Goal: Information Seeking & Learning: Learn about a topic

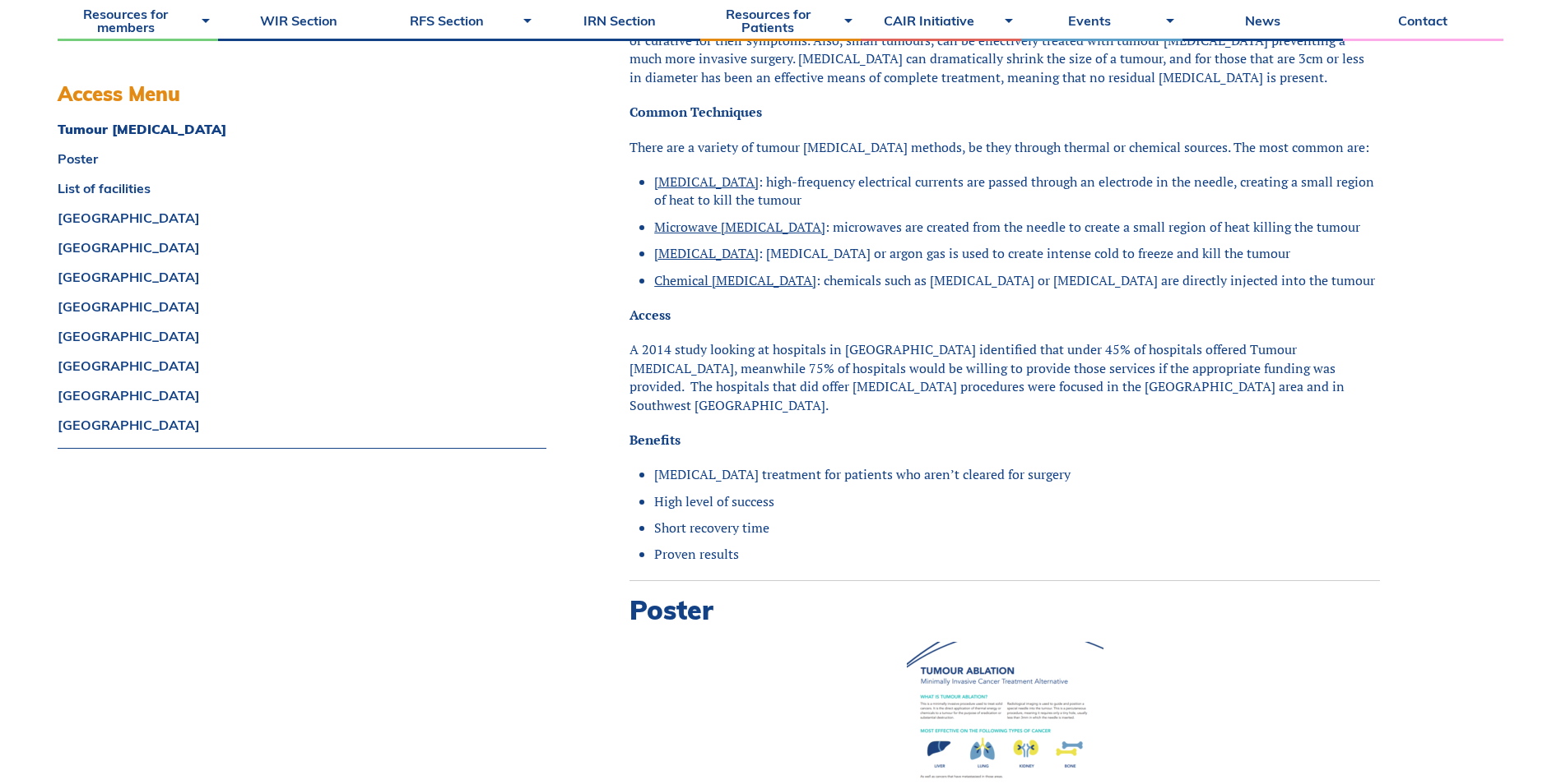
scroll to position [1398, 0]
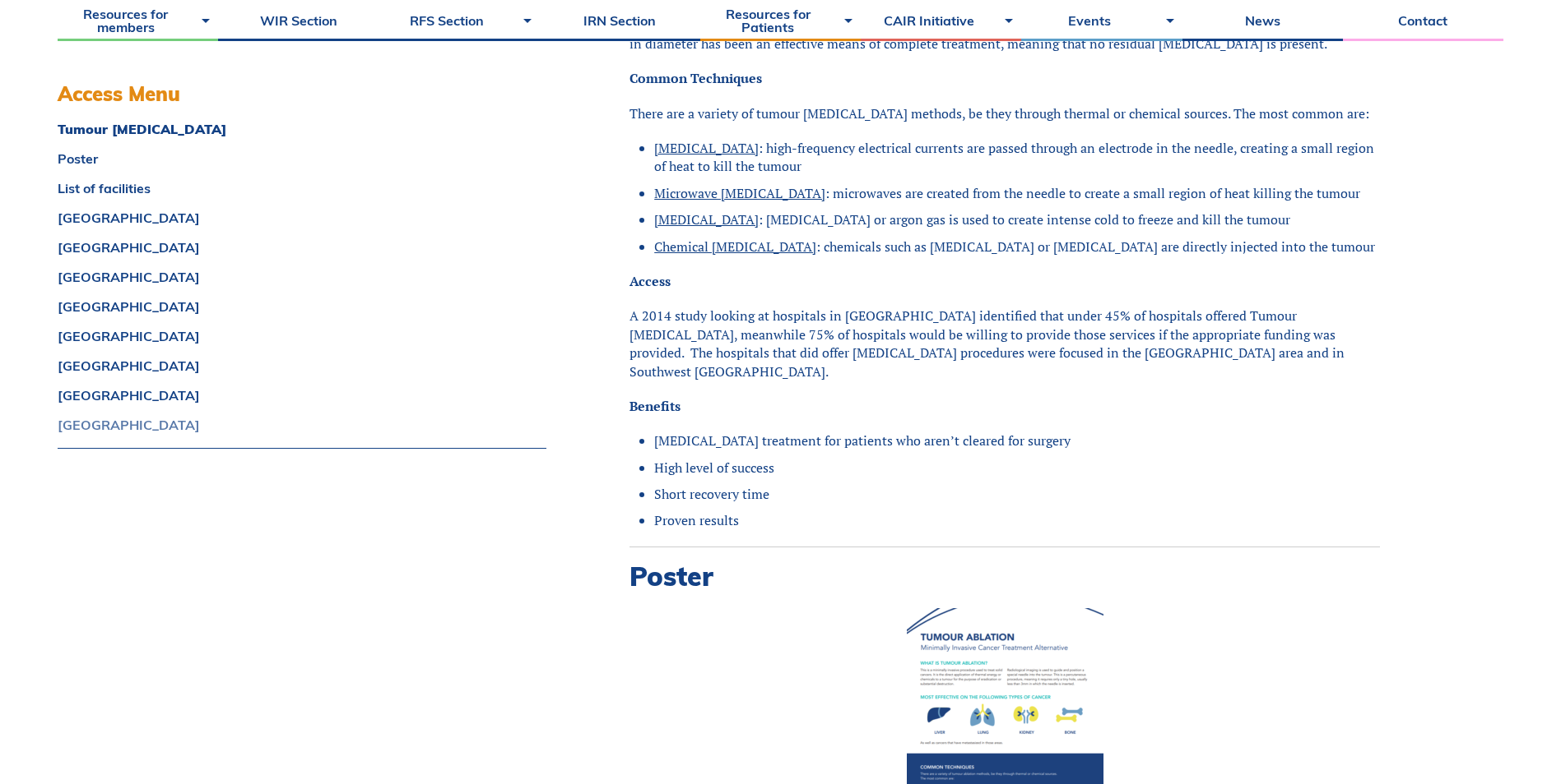
click at [150, 423] on link "[GEOGRAPHIC_DATA]" at bounding box center [302, 424] width 488 height 13
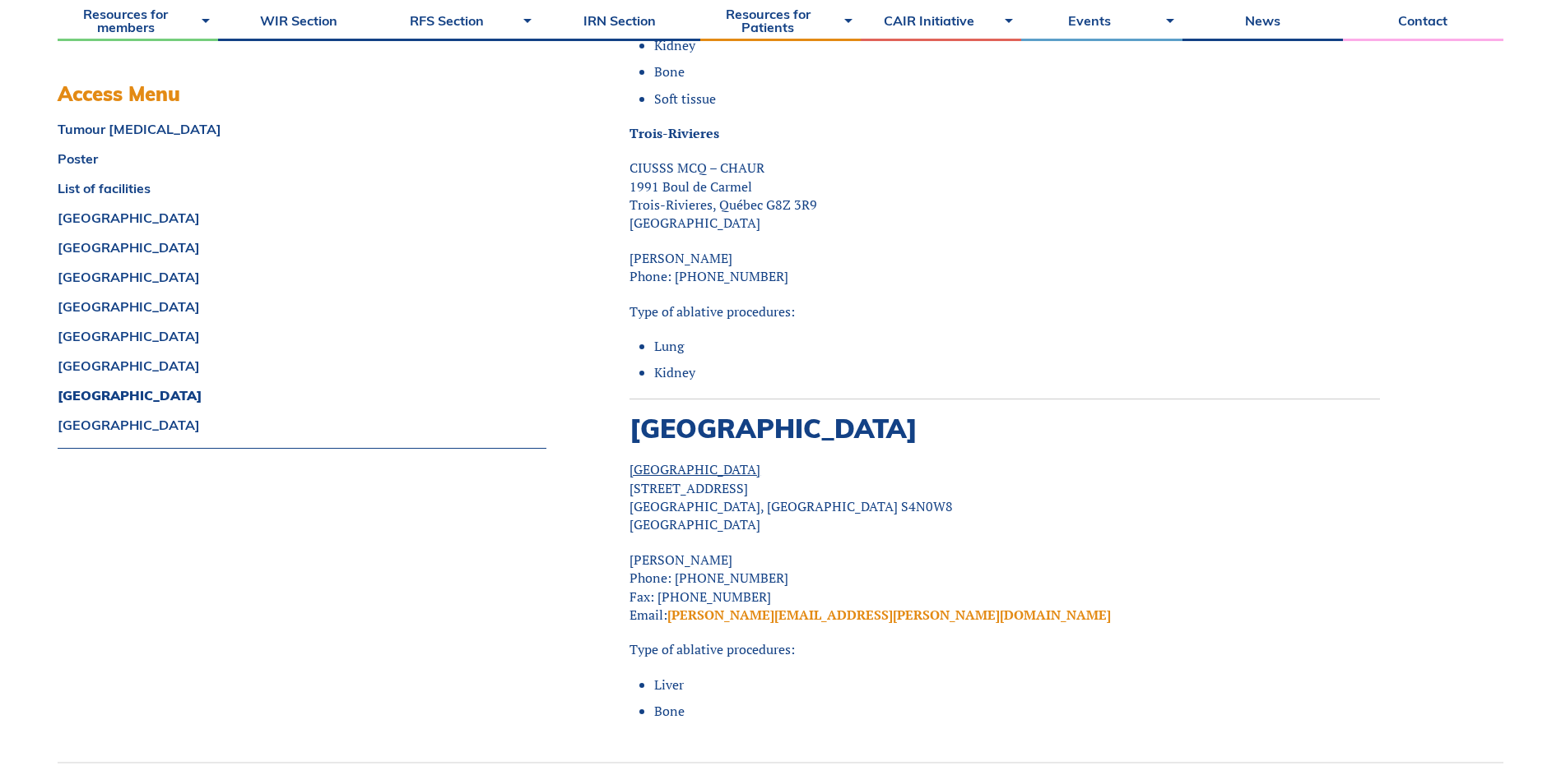
scroll to position [14909, 0]
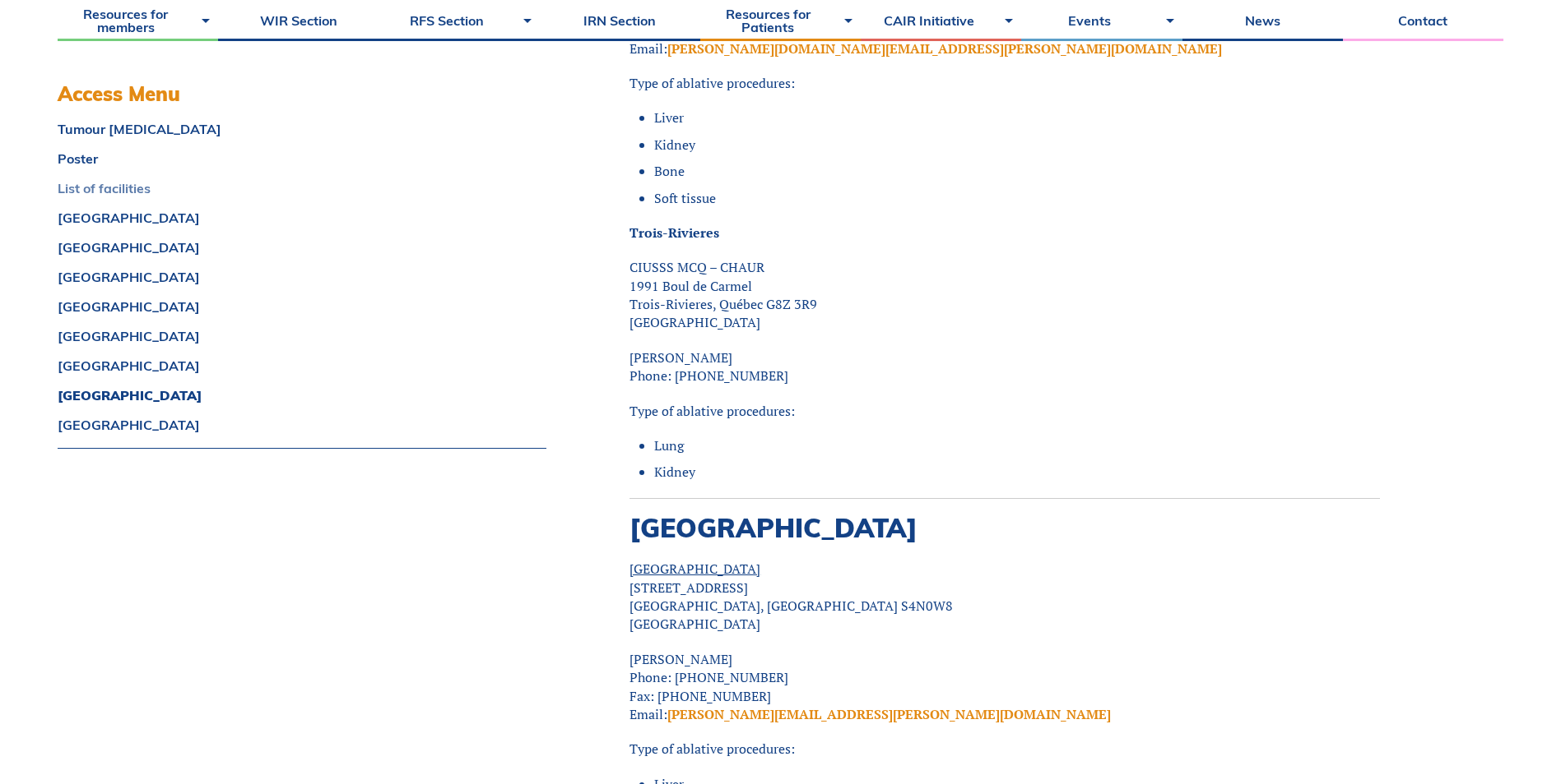
click at [124, 186] on link "List of facilities" at bounding box center [302, 187] width 488 height 13
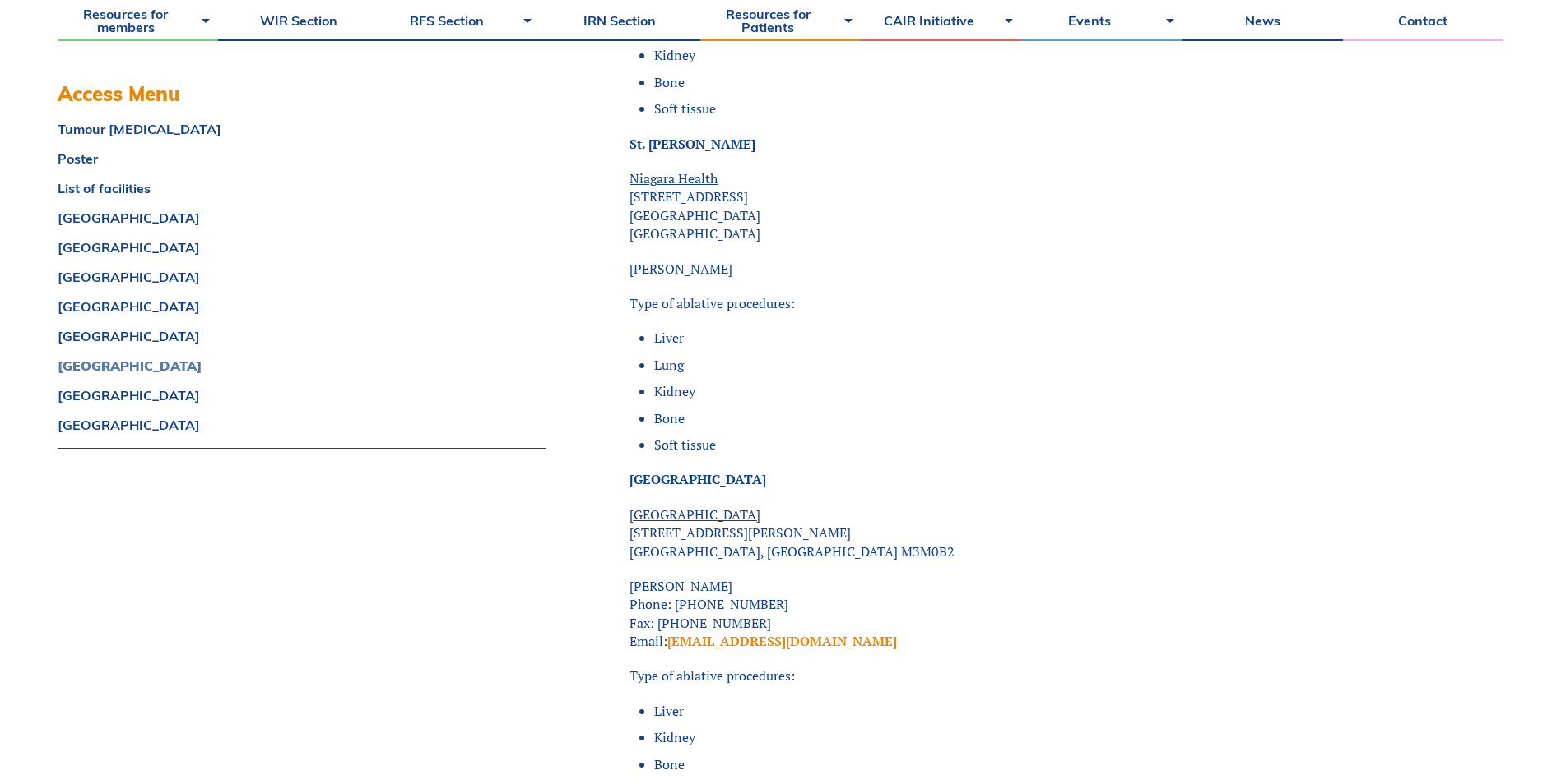
scroll to position [11141, 0]
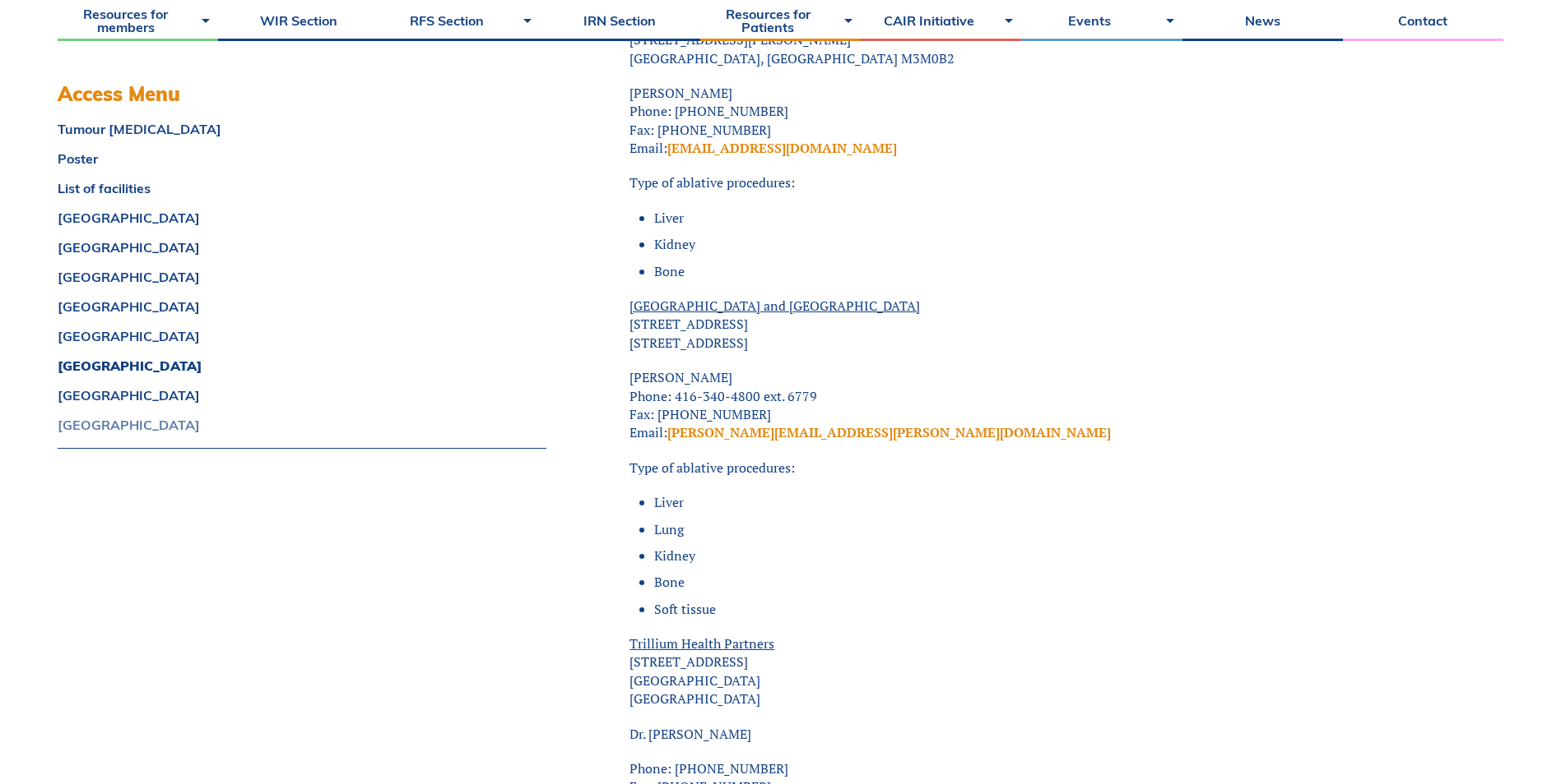
click at [116, 426] on link "[GEOGRAPHIC_DATA]" at bounding box center [302, 424] width 488 height 13
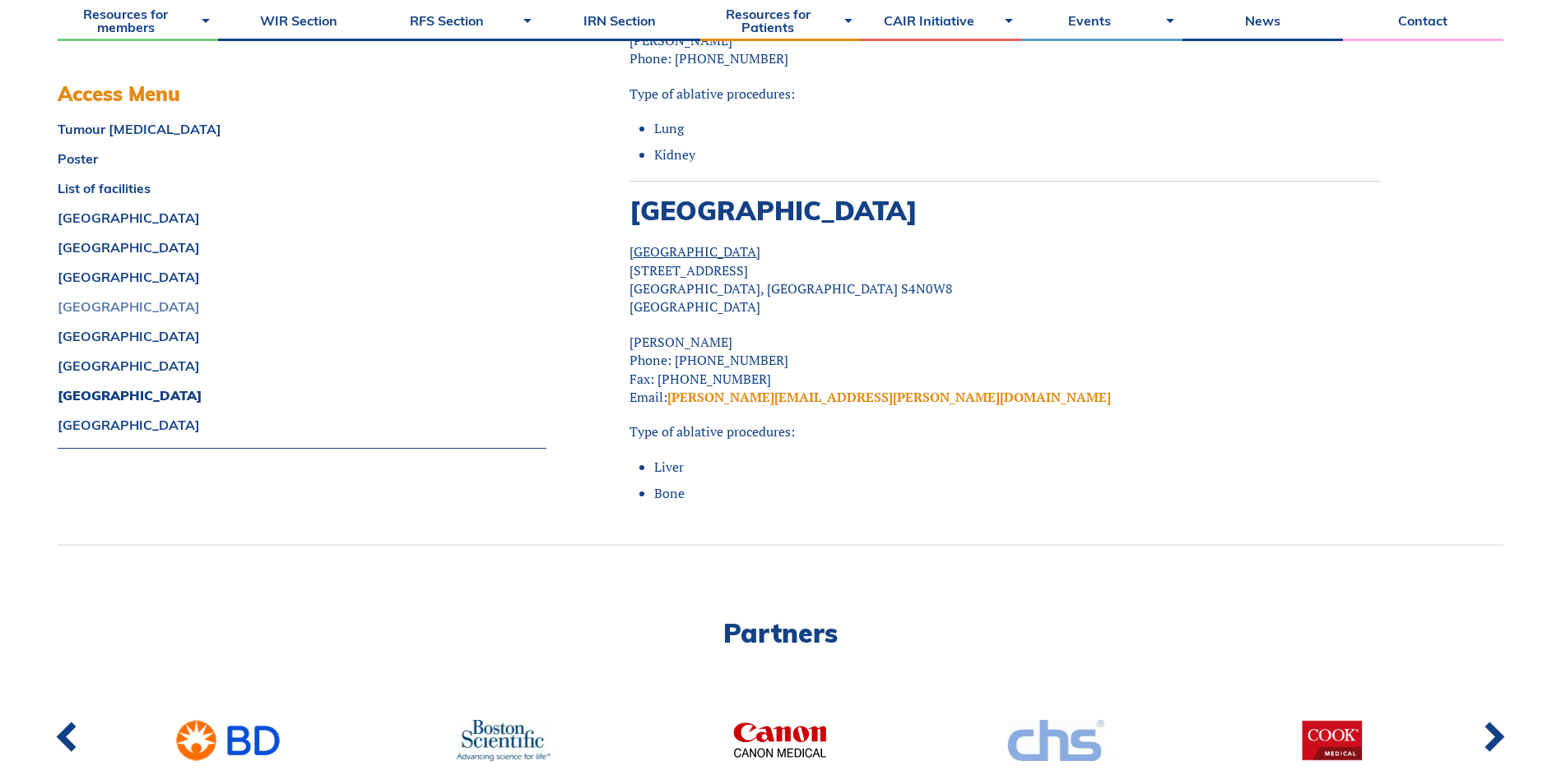
scroll to position [15073, 0]
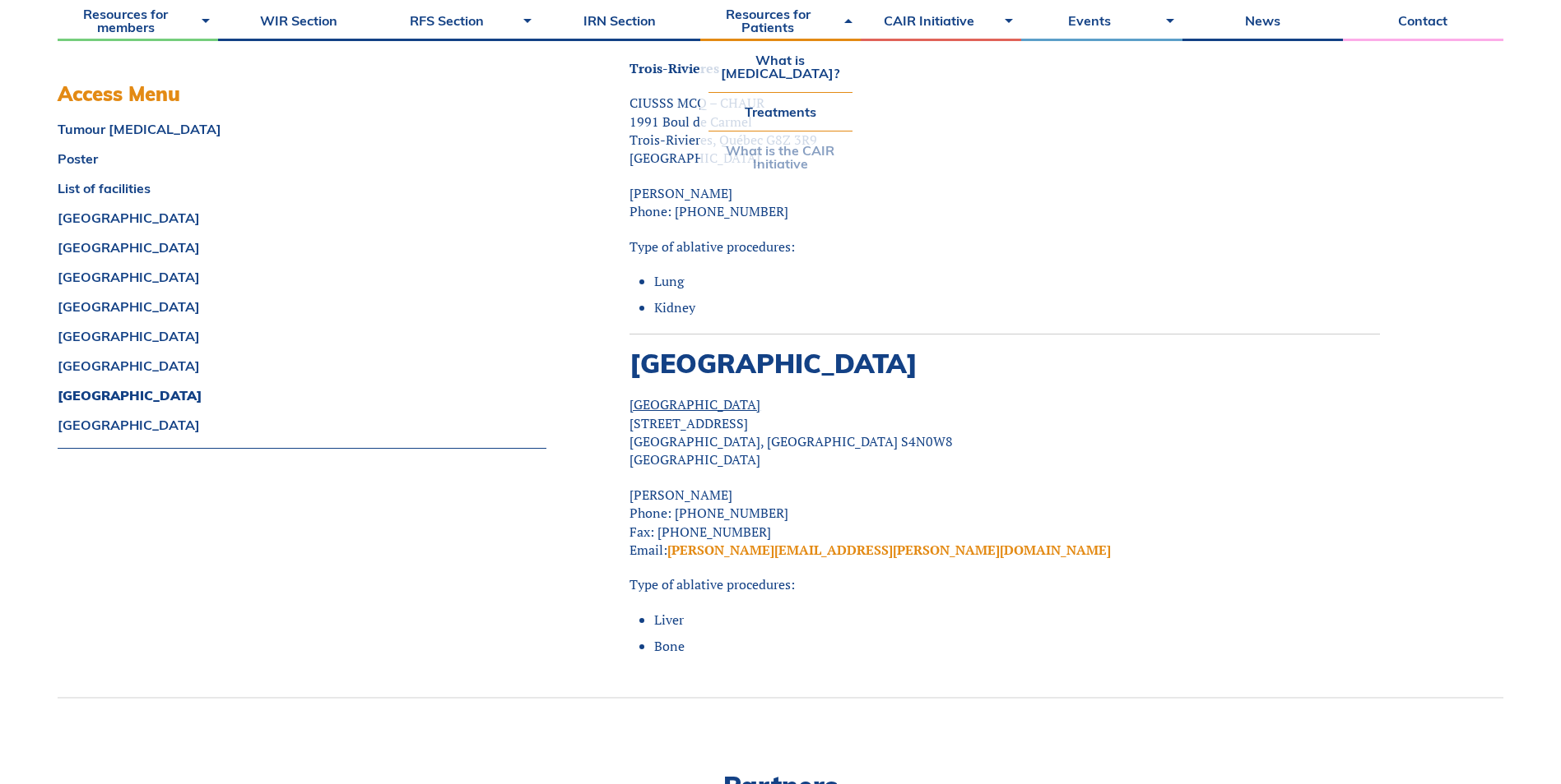
click at [809, 161] on link "What is the CAIR Initiative" at bounding box center [780, 156] width 144 height 51
